Goal: Task Accomplishment & Management: Use online tool/utility

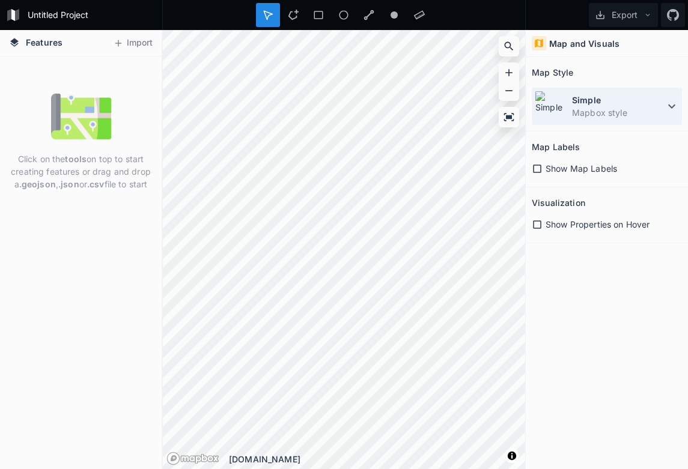
click at [529, 106] on icon at bounding box center [672, 106] width 14 height 14
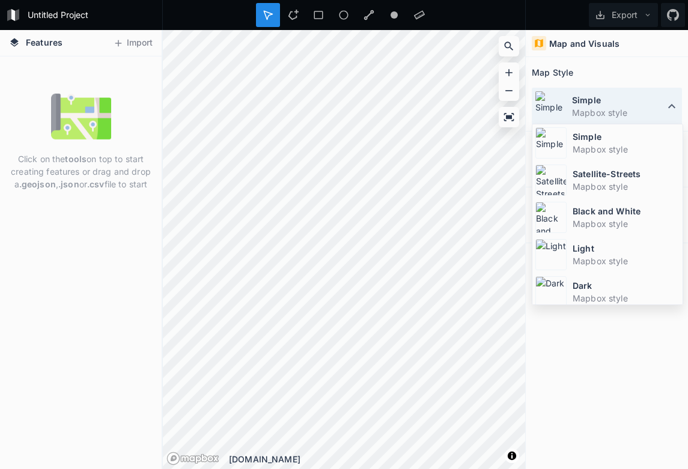
click at [529, 106] on icon at bounding box center [672, 106] width 14 height 14
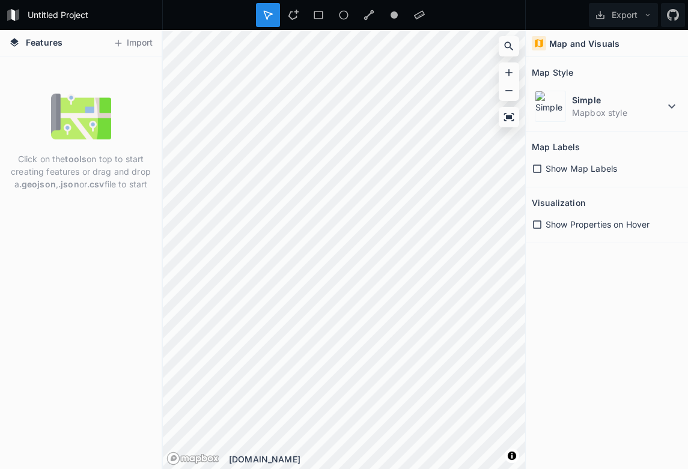
click at [529, 169] on span "Show Map Labels" at bounding box center [582, 168] width 72 height 13
click at [529, 222] on span "Show Properties on Hover" at bounding box center [598, 224] width 104 height 13
click at [133, 43] on button "Import" at bounding box center [133, 43] width 52 height 19
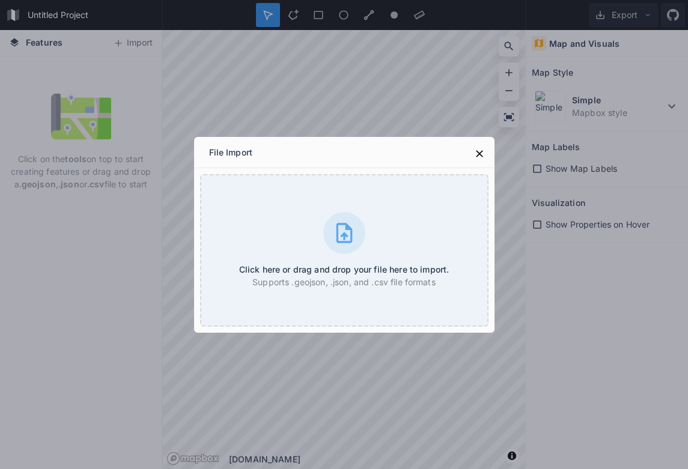
click at [124, 87] on div "File Import Click here or drag and drop your file here to import. Supports .geo…" at bounding box center [344, 234] width 688 height 469
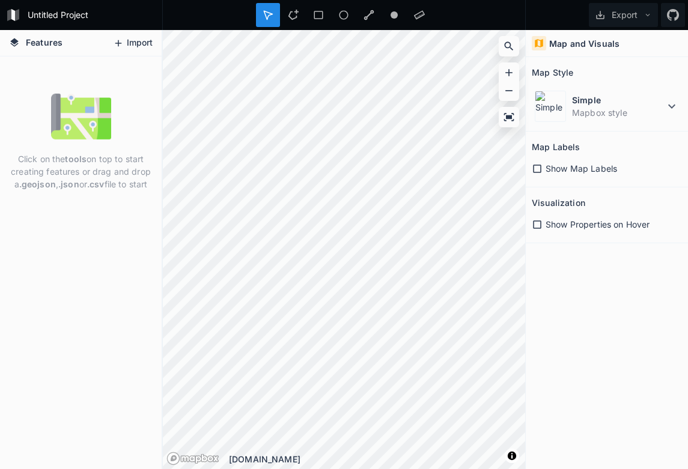
click at [124, 46] on button "Import" at bounding box center [133, 43] width 52 height 19
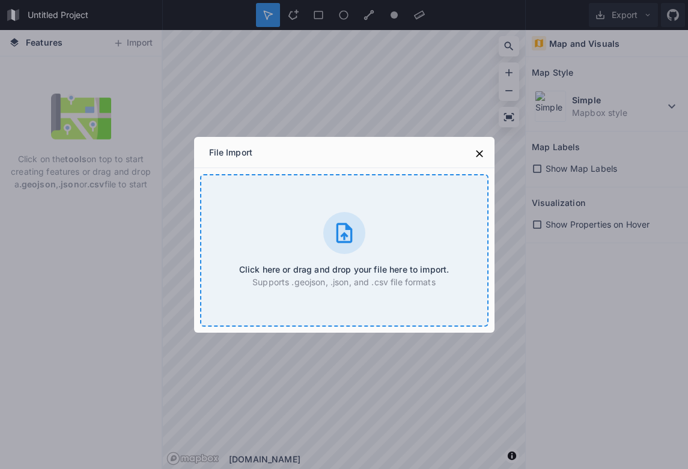
click at [339, 230] on icon at bounding box center [344, 233] width 24 height 24
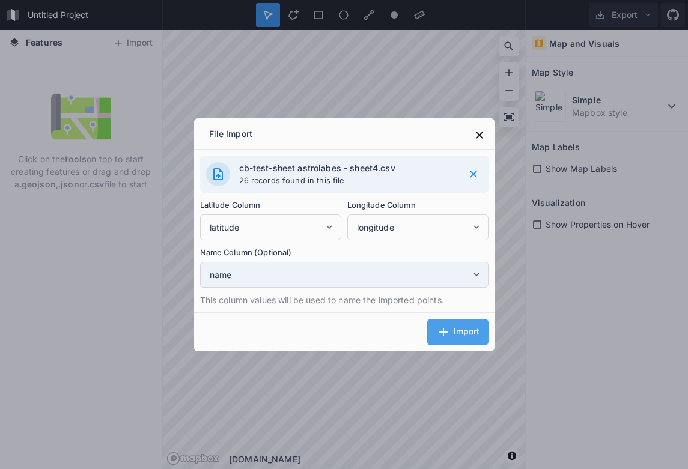
click at [379, 269] on span "name" at bounding box center [340, 275] width 261 height 13
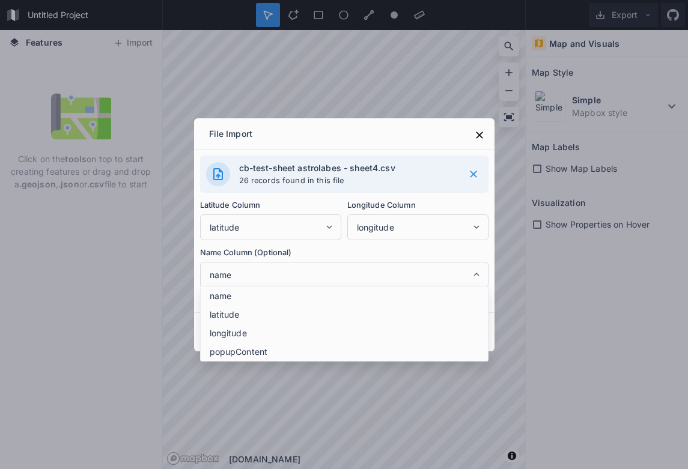
click at [386, 245] on div "cb-test-sheet astrolabes - sheet4.csv 26 records found in this file Latitude Co…" at bounding box center [344, 231] width 288 height 151
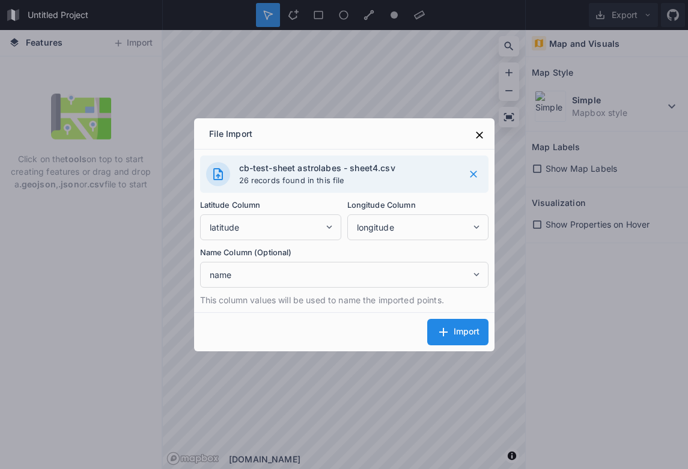
click at [472, 336] on span "Import" at bounding box center [467, 332] width 26 height 10
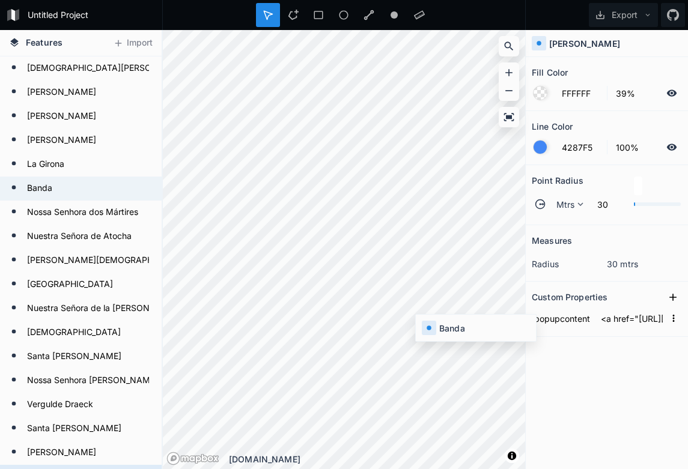
type input "<a href="[URL][DOMAIN_NAME]">Banda</a>"
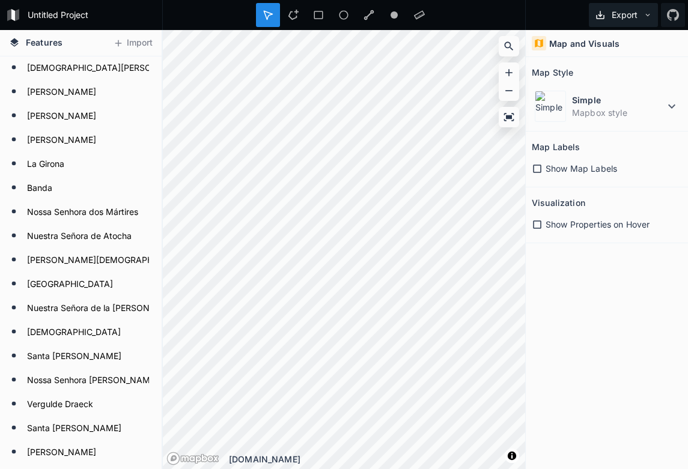
click at [529, 12] on button "Export" at bounding box center [623, 15] width 69 height 24
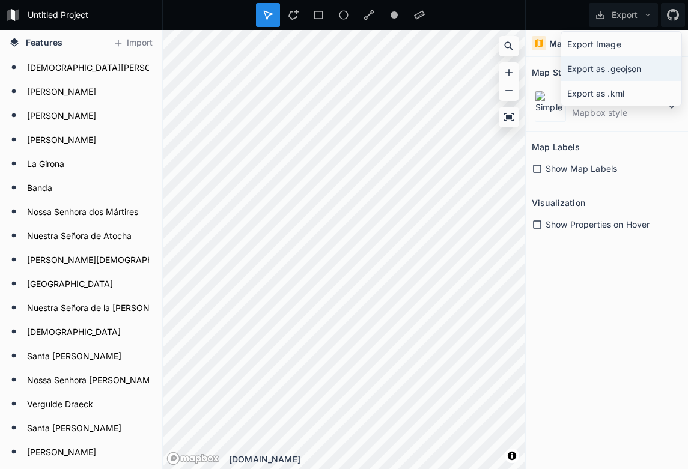
click at [529, 66] on div "Export as .geojson" at bounding box center [621, 68] width 120 height 25
